Goal: Go to known website: Go to known website

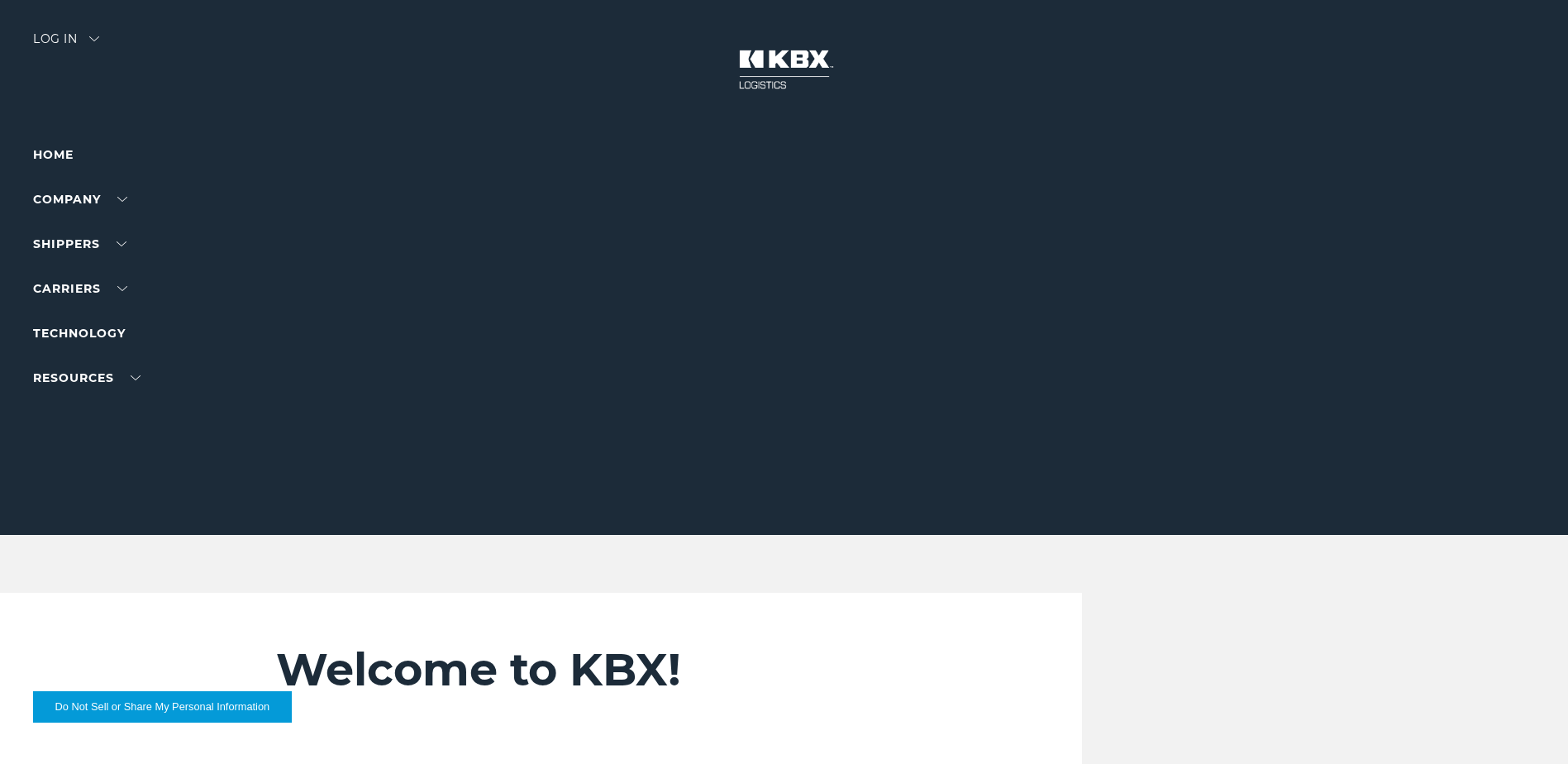
click at [95, 37] on img at bounding box center [94, 39] width 10 height 5
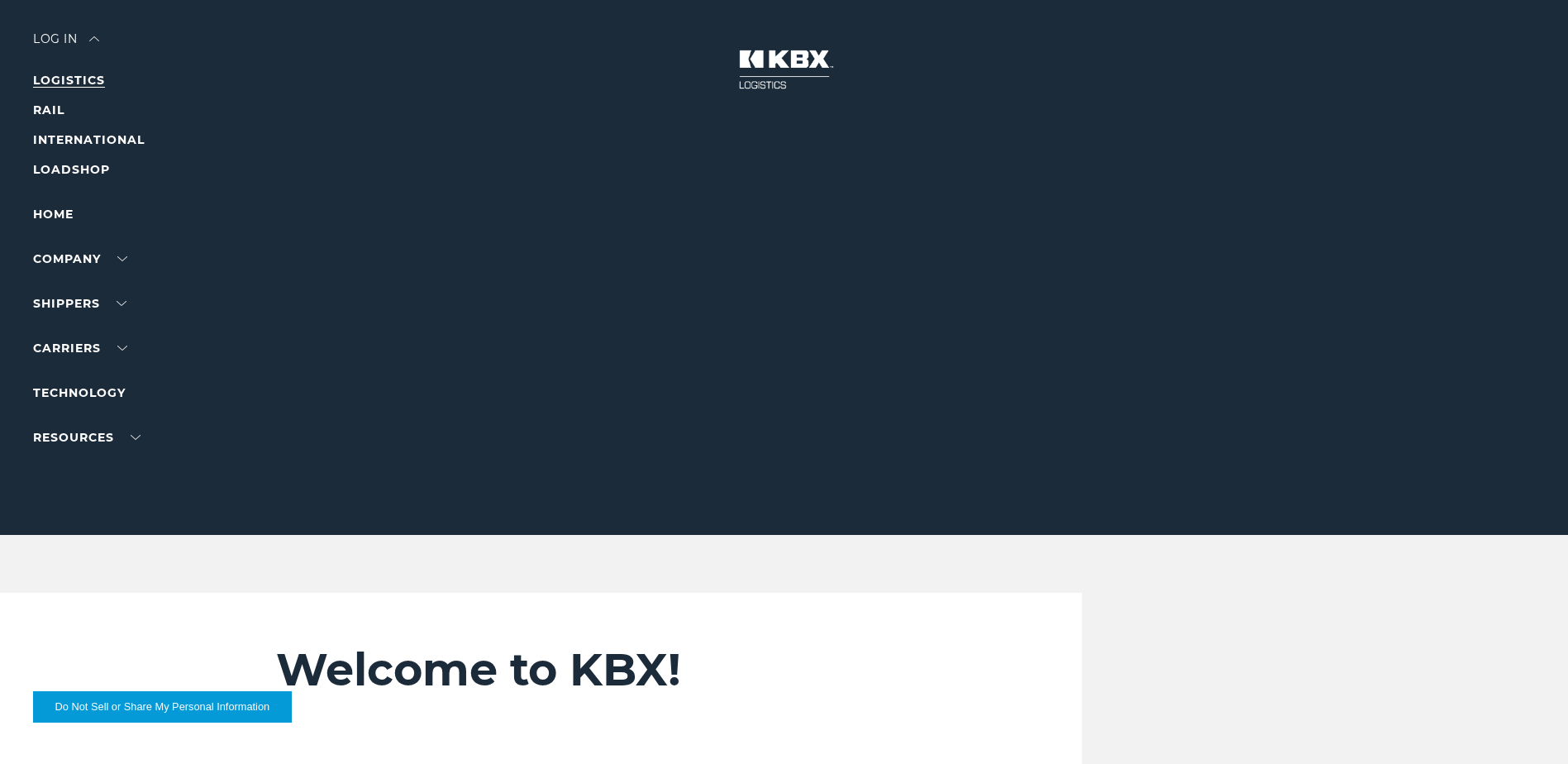
click at [65, 76] on link "LOGISTICS" at bounding box center [69, 80] width 72 height 15
click at [104, 42] on div at bounding box center [790, 267] width 1581 height 535
click at [76, 38] on div "Log in" at bounding box center [66, 45] width 66 height 24
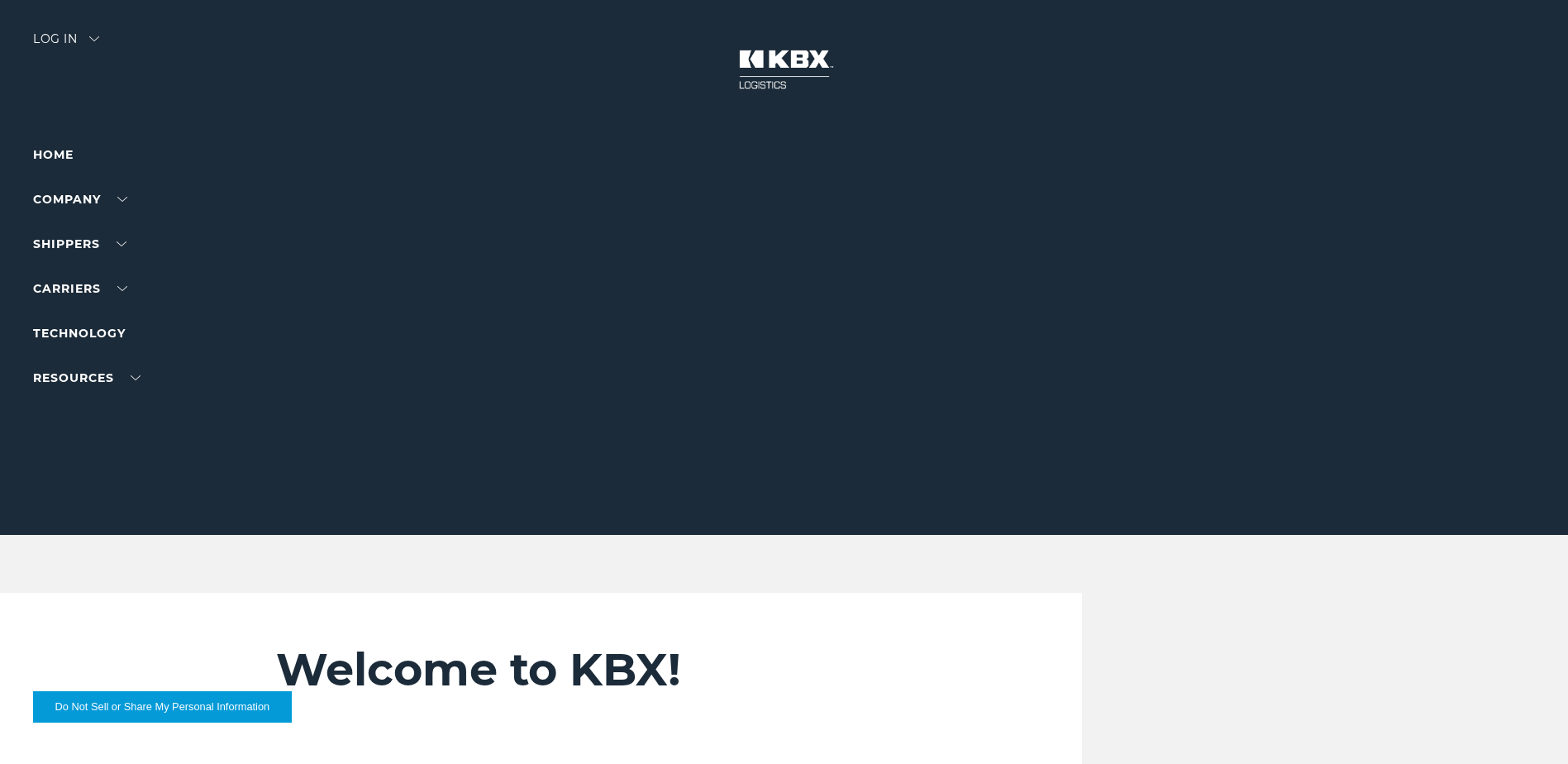
click at [61, 38] on div "Log in" at bounding box center [66, 45] width 66 height 24
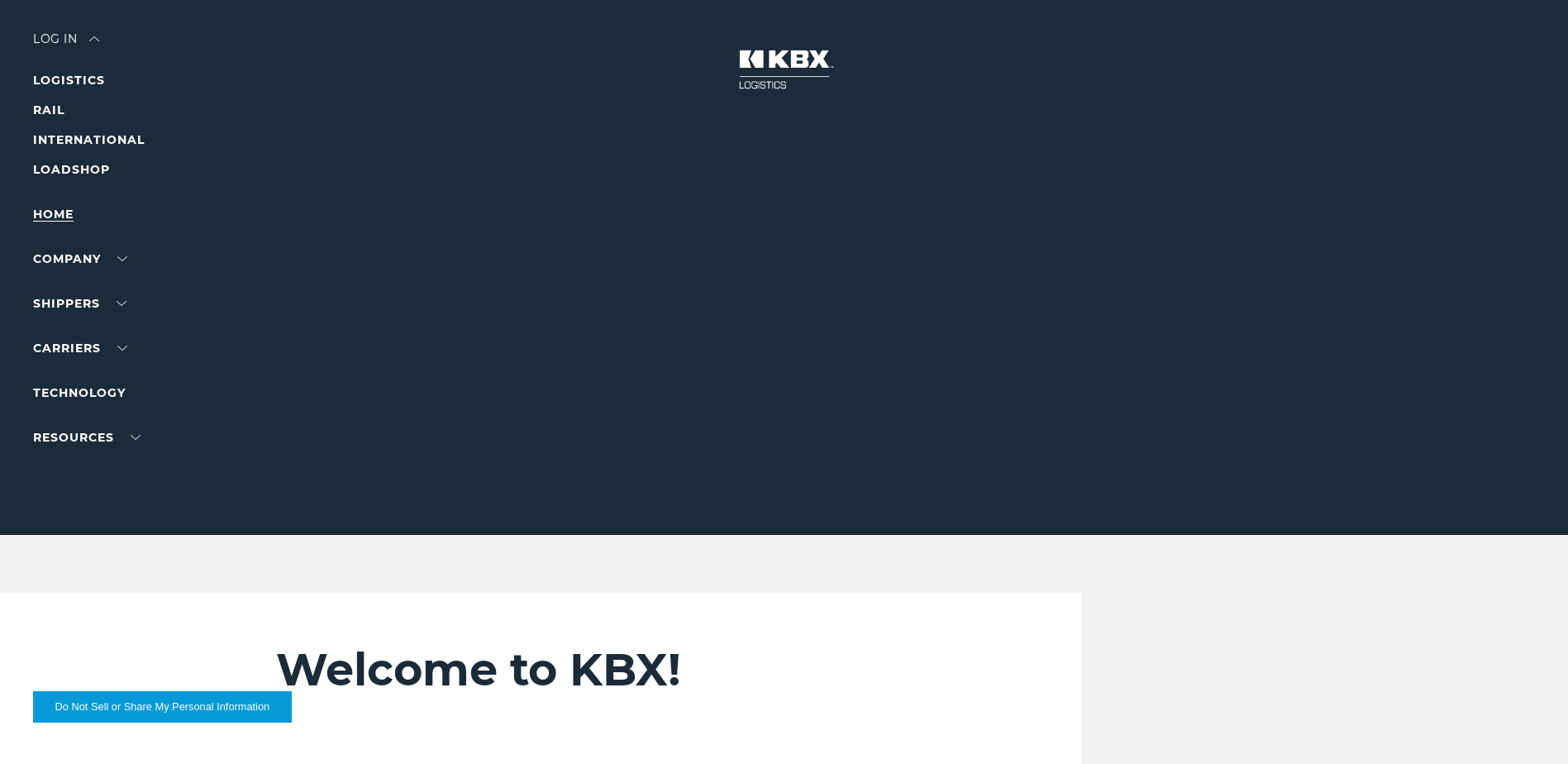
click at [59, 212] on link "Home" at bounding box center [53, 214] width 40 height 15
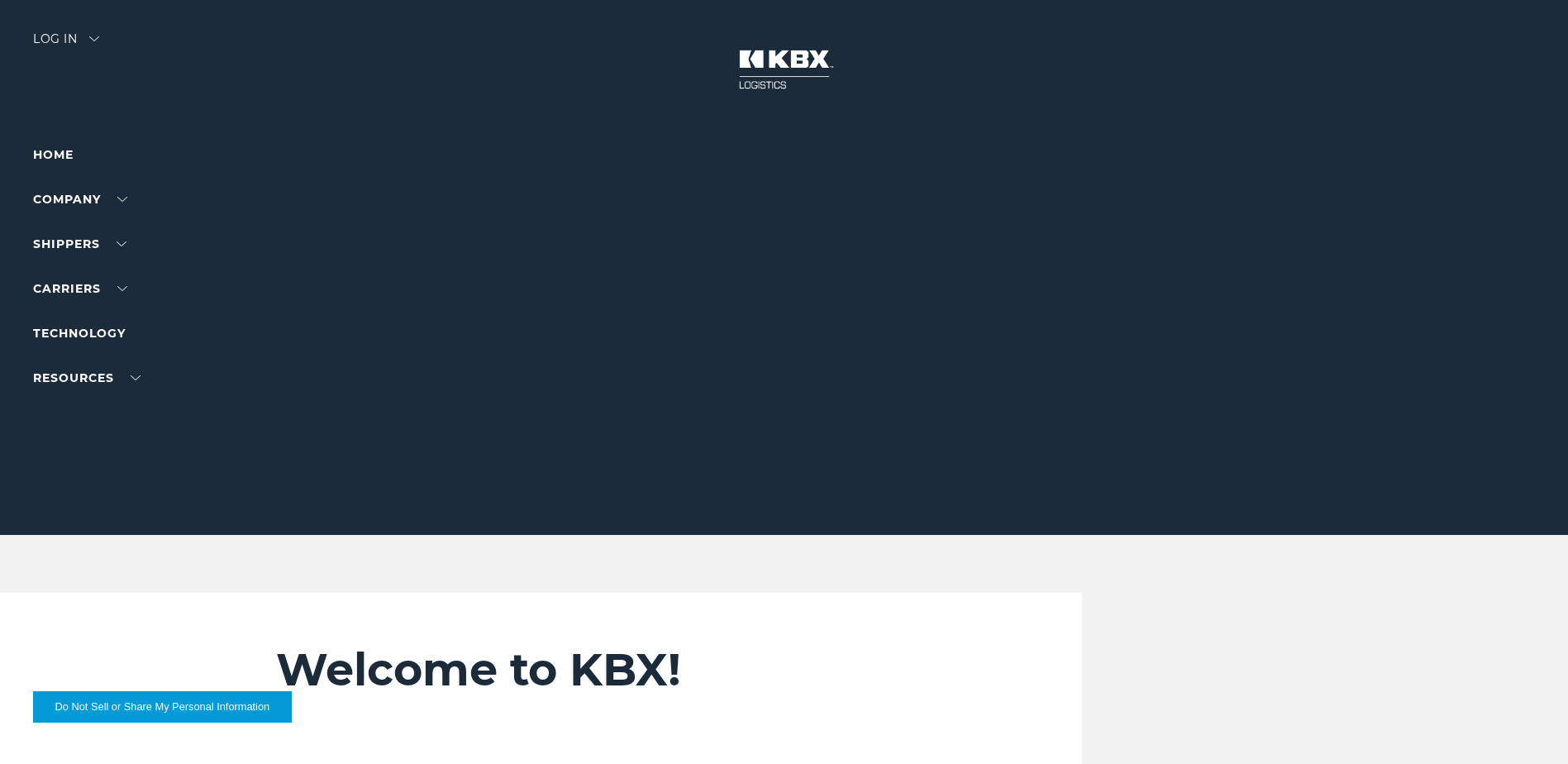
click at [89, 39] on div "Log in" at bounding box center [66, 45] width 66 height 24
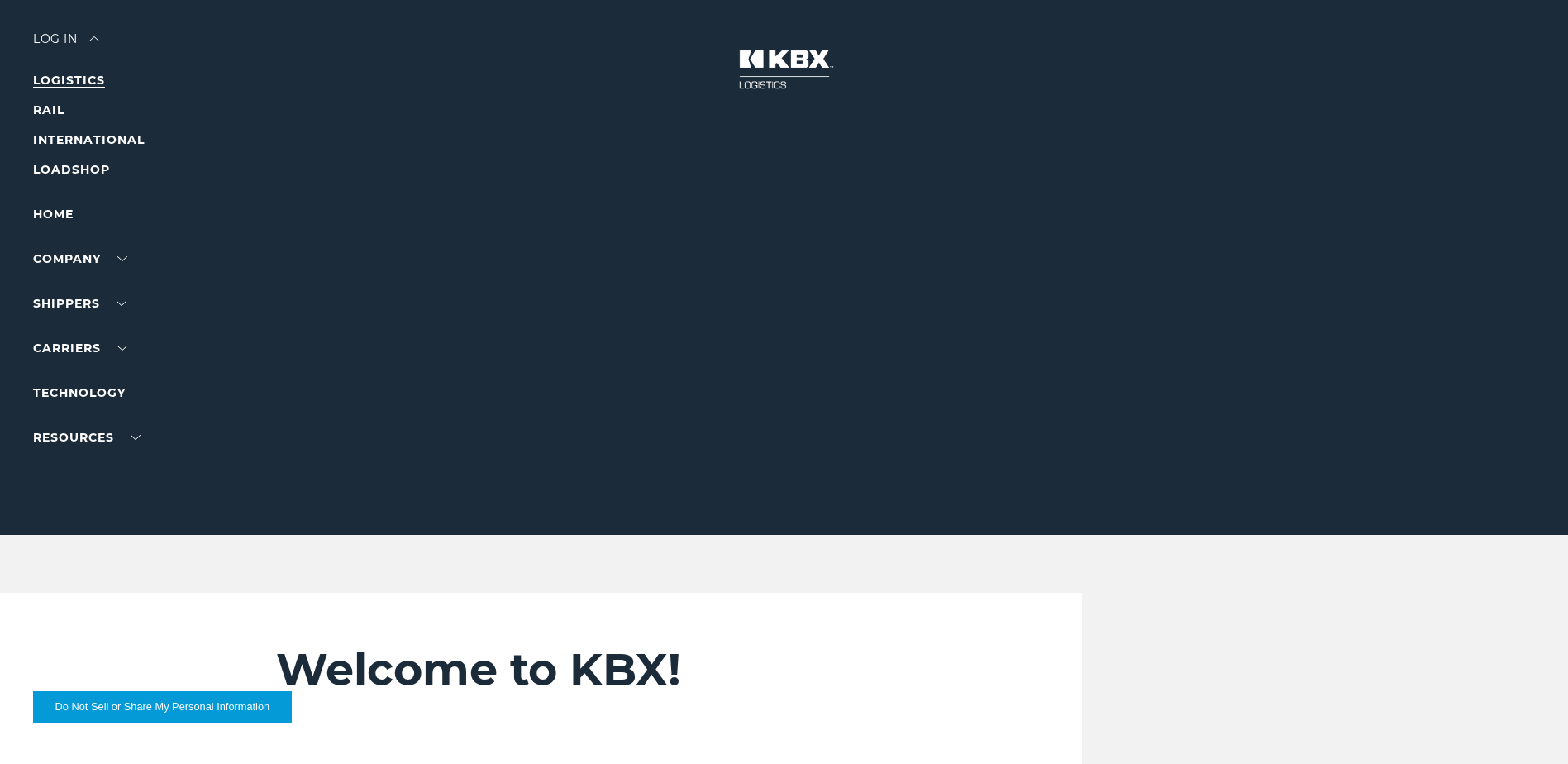
click at [83, 80] on link "LOGISTICS" at bounding box center [69, 80] width 72 height 15
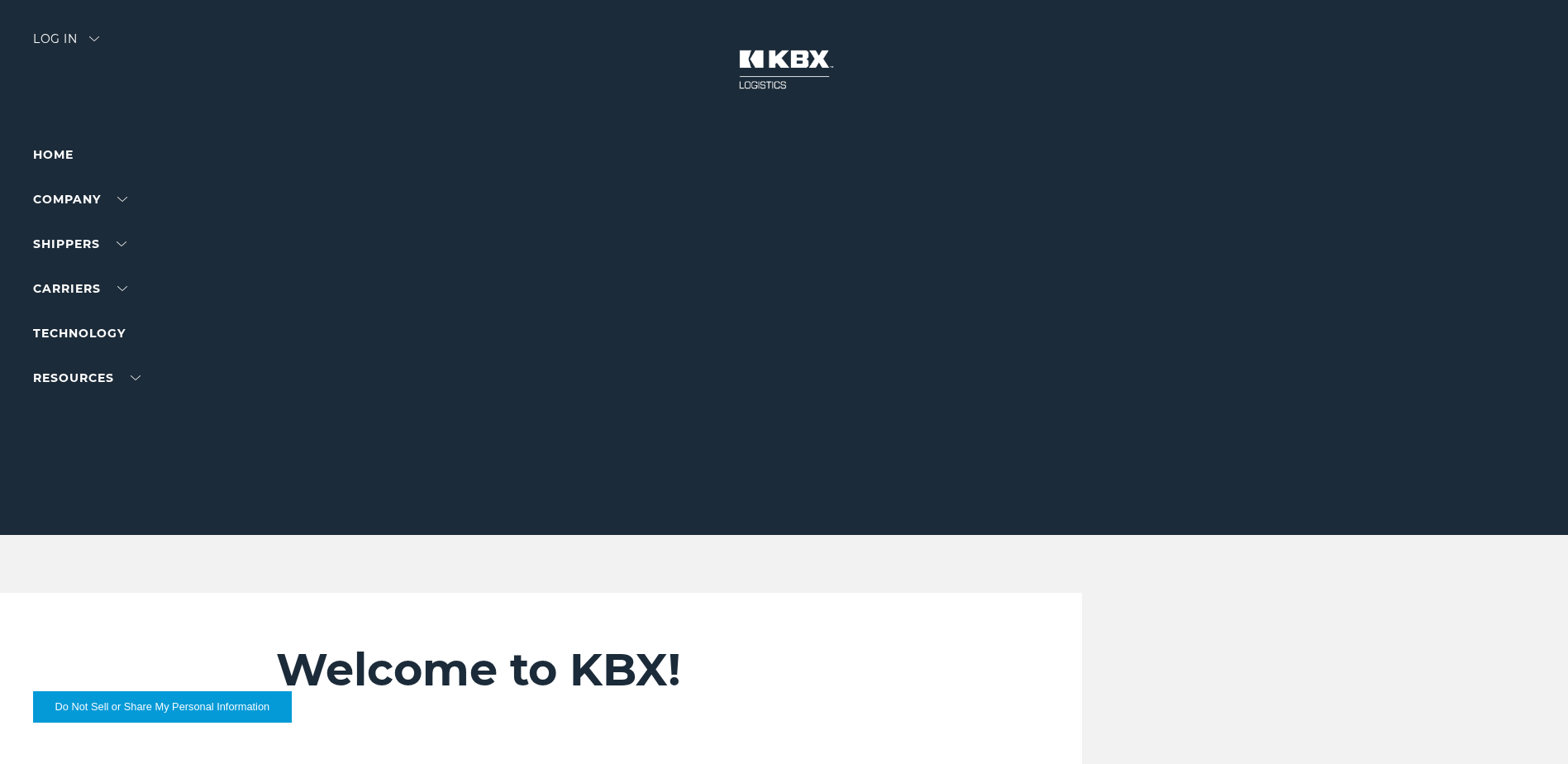
click at [96, 36] on div "Log in" at bounding box center [66, 45] width 66 height 24
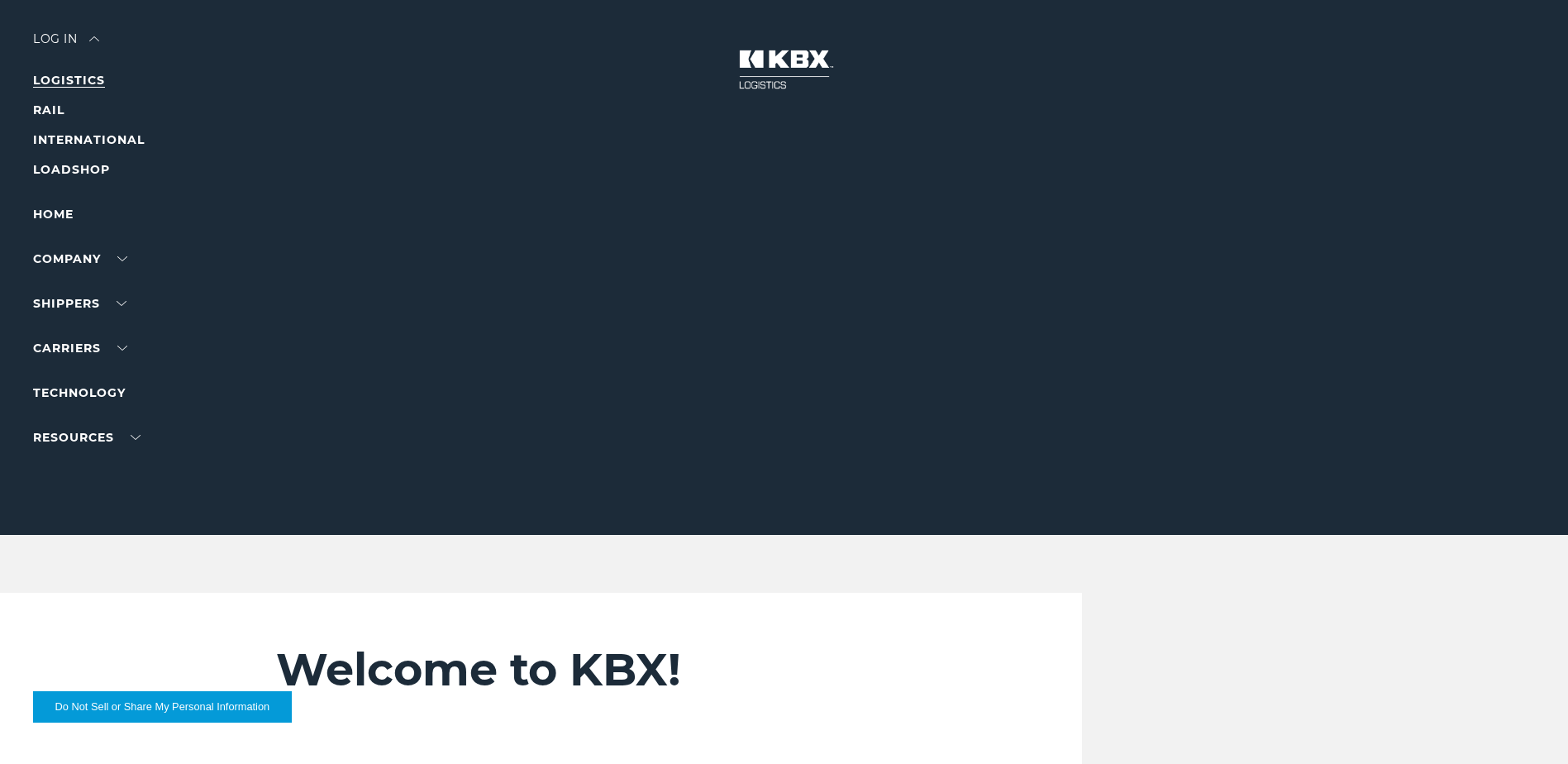
click at [85, 78] on link "LOGISTICS" at bounding box center [69, 80] width 72 height 15
click at [90, 79] on link "LOGISTICS" at bounding box center [69, 80] width 72 height 15
click at [94, 39] on img at bounding box center [94, 39] width 10 height 5
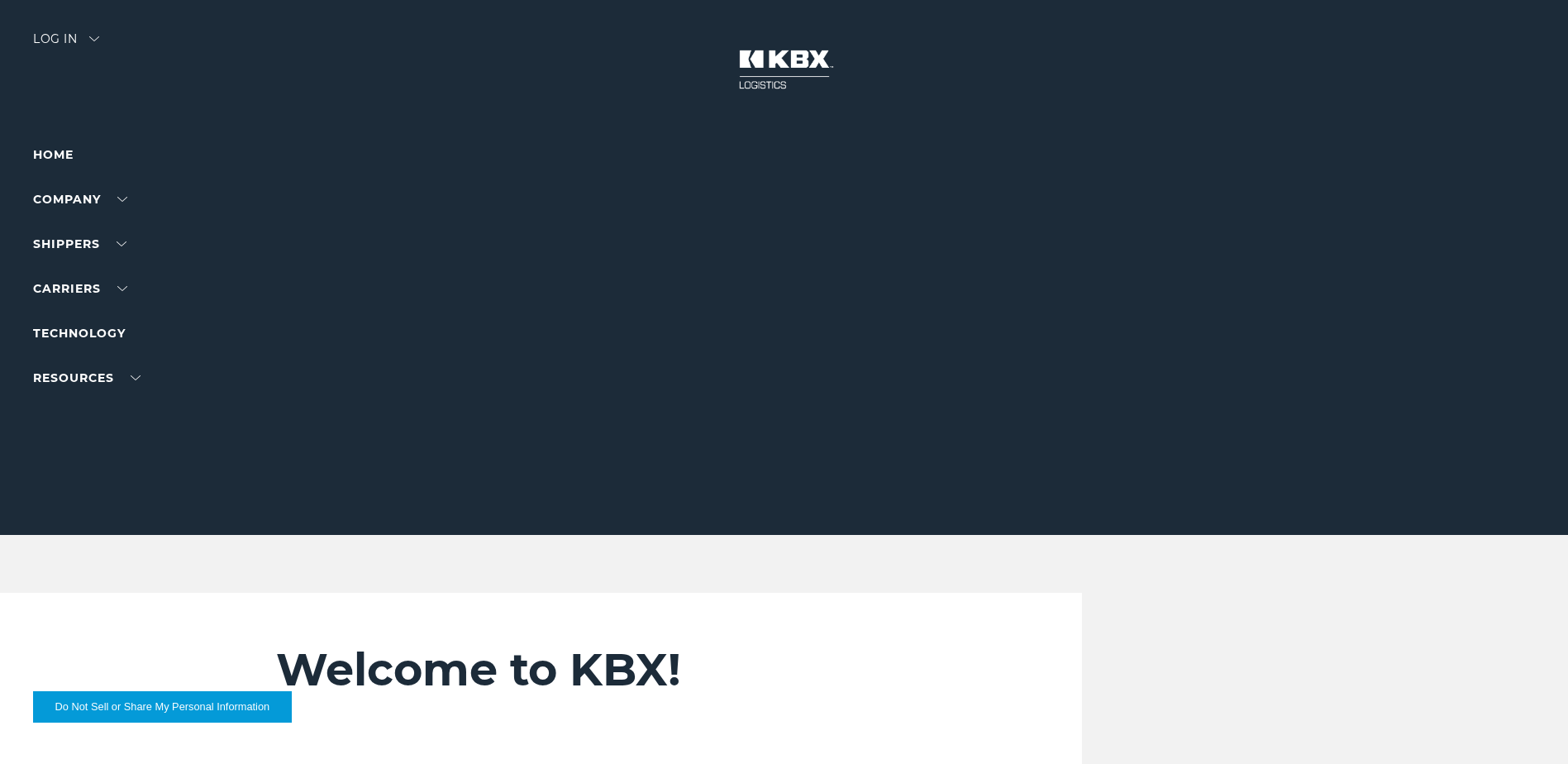
click at [93, 38] on img at bounding box center [94, 39] width 10 height 5
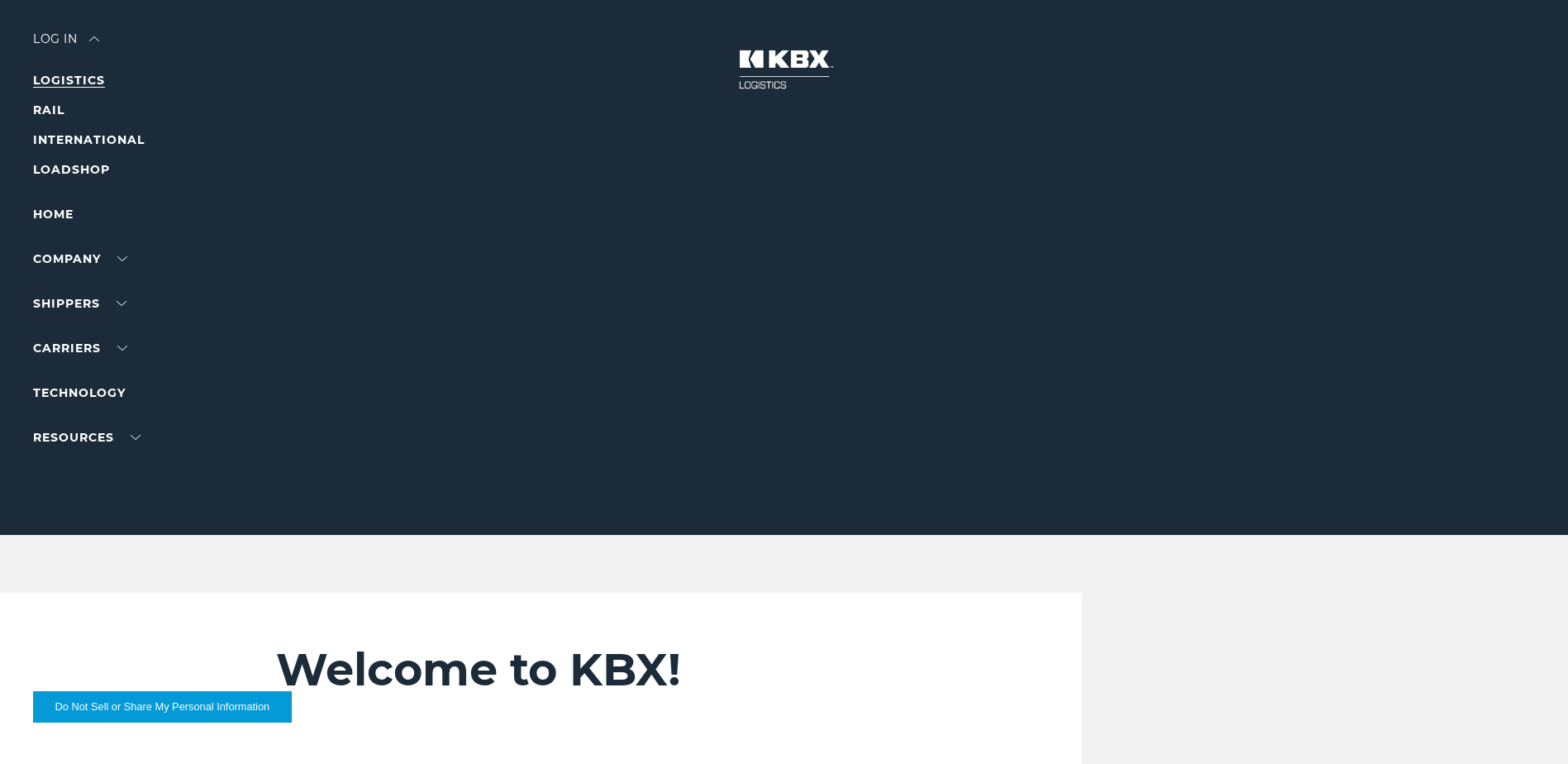
click at [84, 83] on link "LOGISTICS" at bounding box center [69, 80] width 72 height 15
click at [62, 214] on link "Home" at bounding box center [53, 214] width 40 height 15
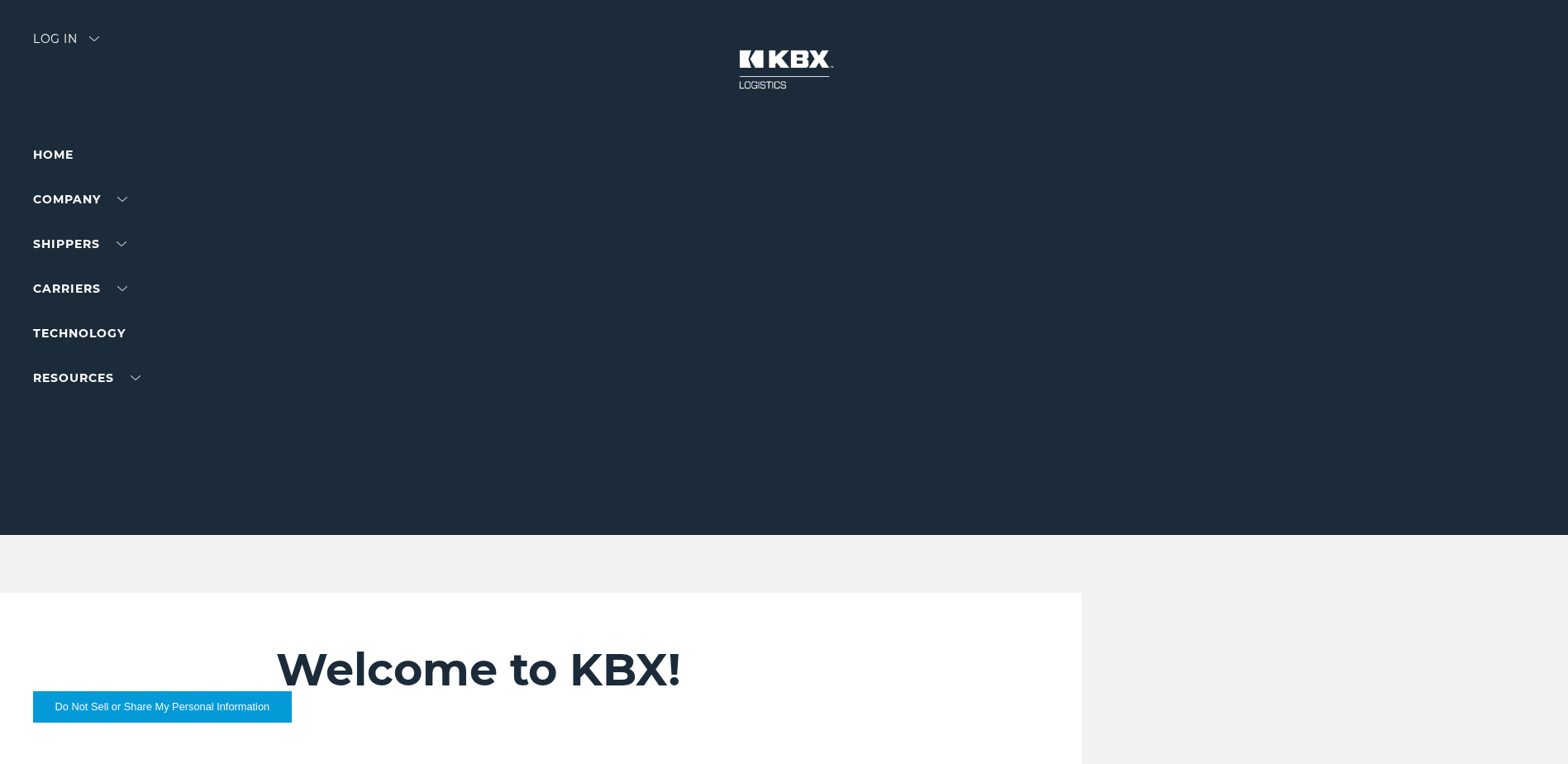
click at [97, 38] on img at bounding box center [94, 39] width 10 height 5
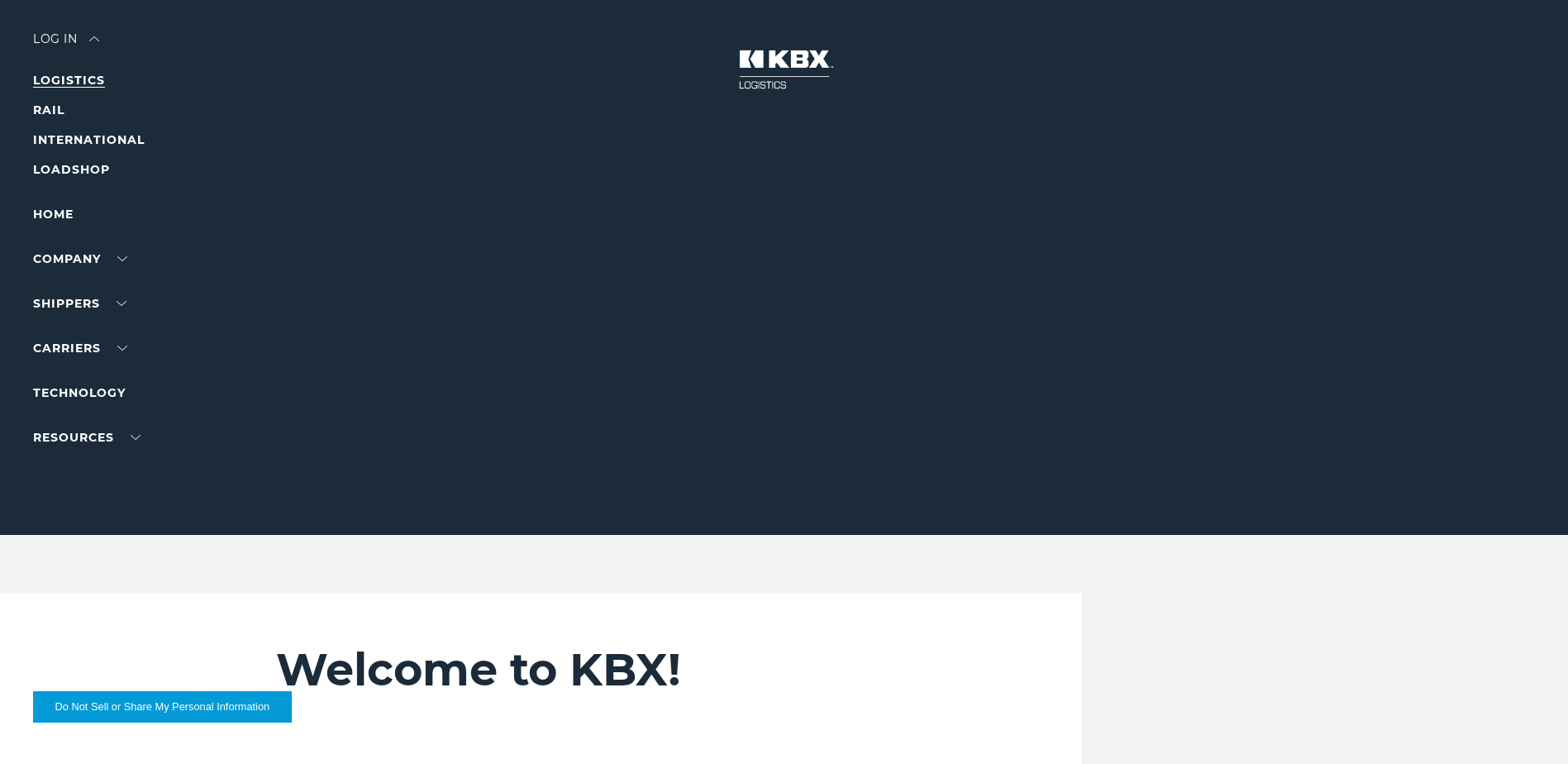
click at [73, 73] on link "LOGISTICS" at bounding box center [69, 80] width 72 height 15
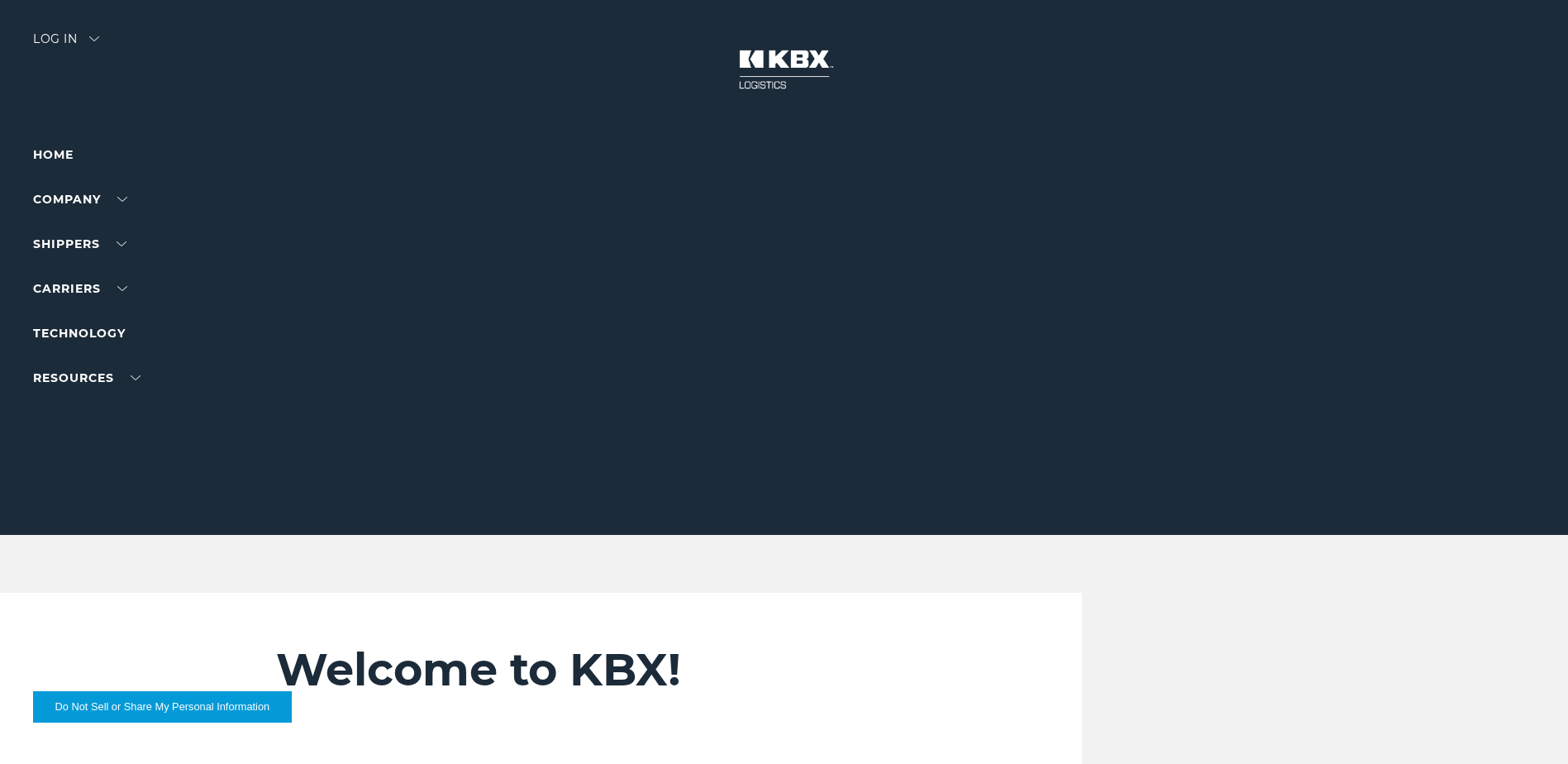
click at [93, 35] on div "Log in" at bounding box center [66, 45] width 66 height 24
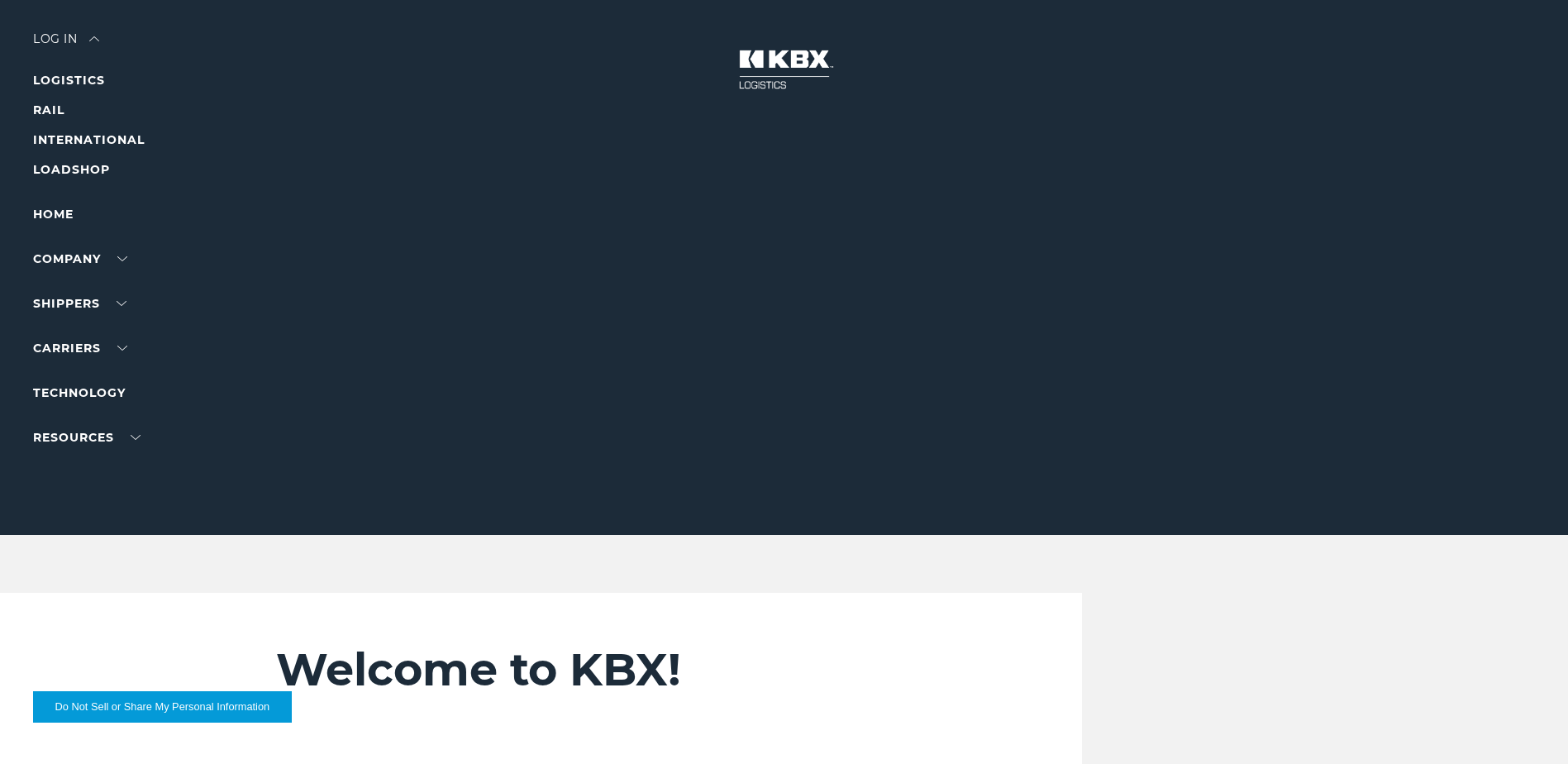
click at [55, 38] on div "Log in" at bounding box center [66, 45] width 66 height 24
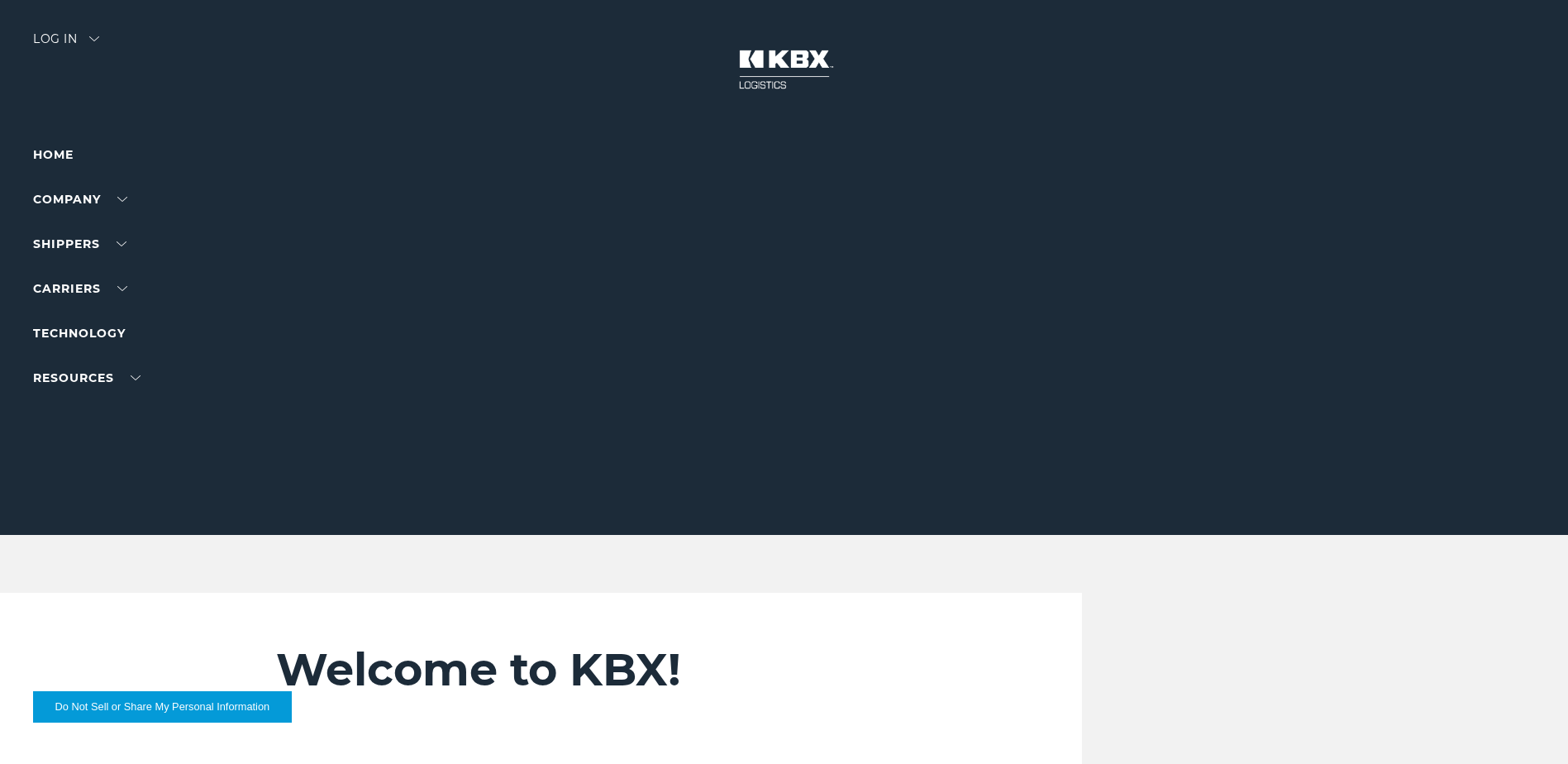
click at [55, 38] on div "Log in" at bounding box center [66, 45] width 66 height 24
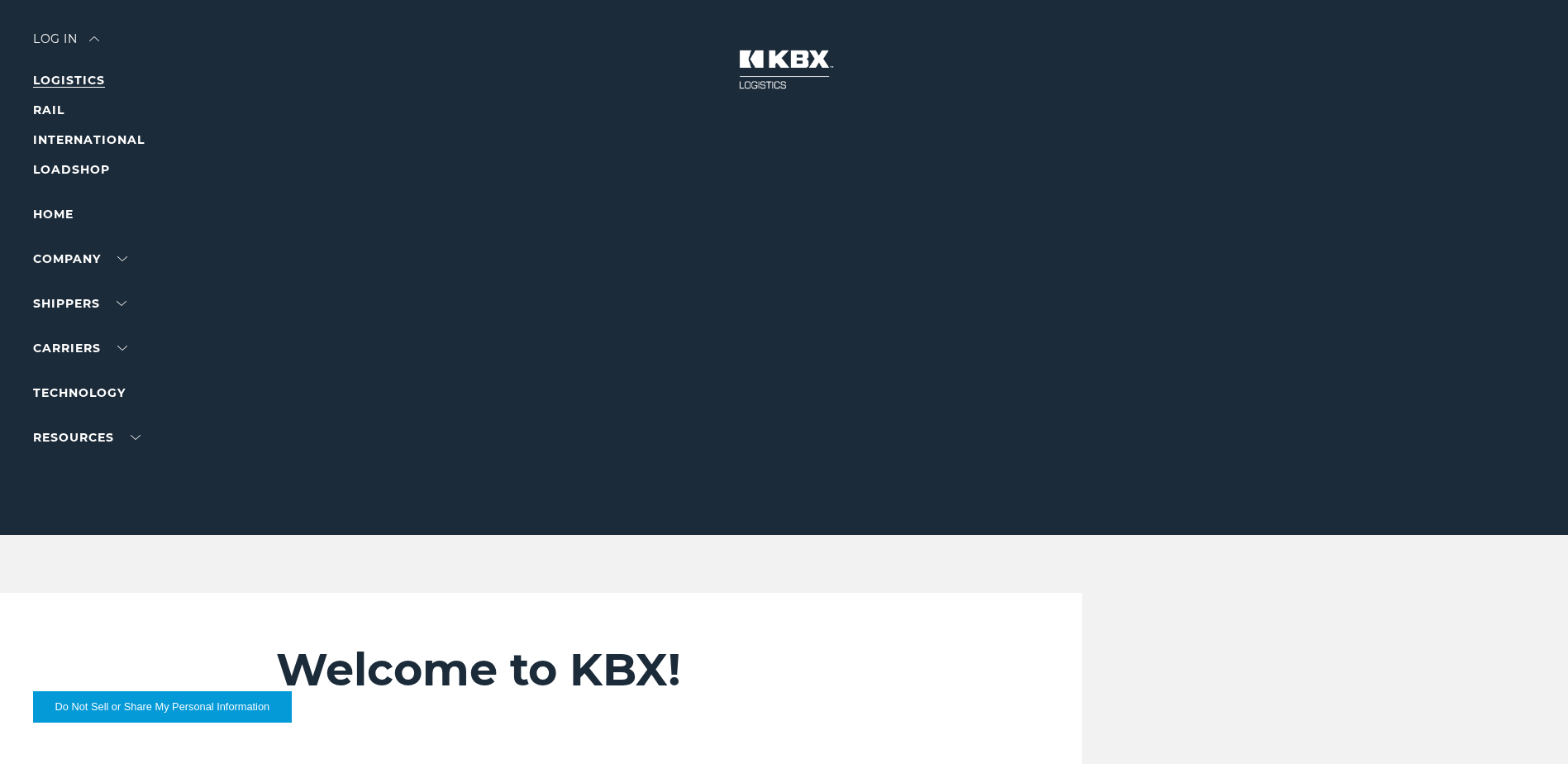
click at [57, 72] on link "LOGISTICS" at bounding box center [69, 80] width 72 height 15
